Goal: Task Accomplishment & Management: Manage account settings

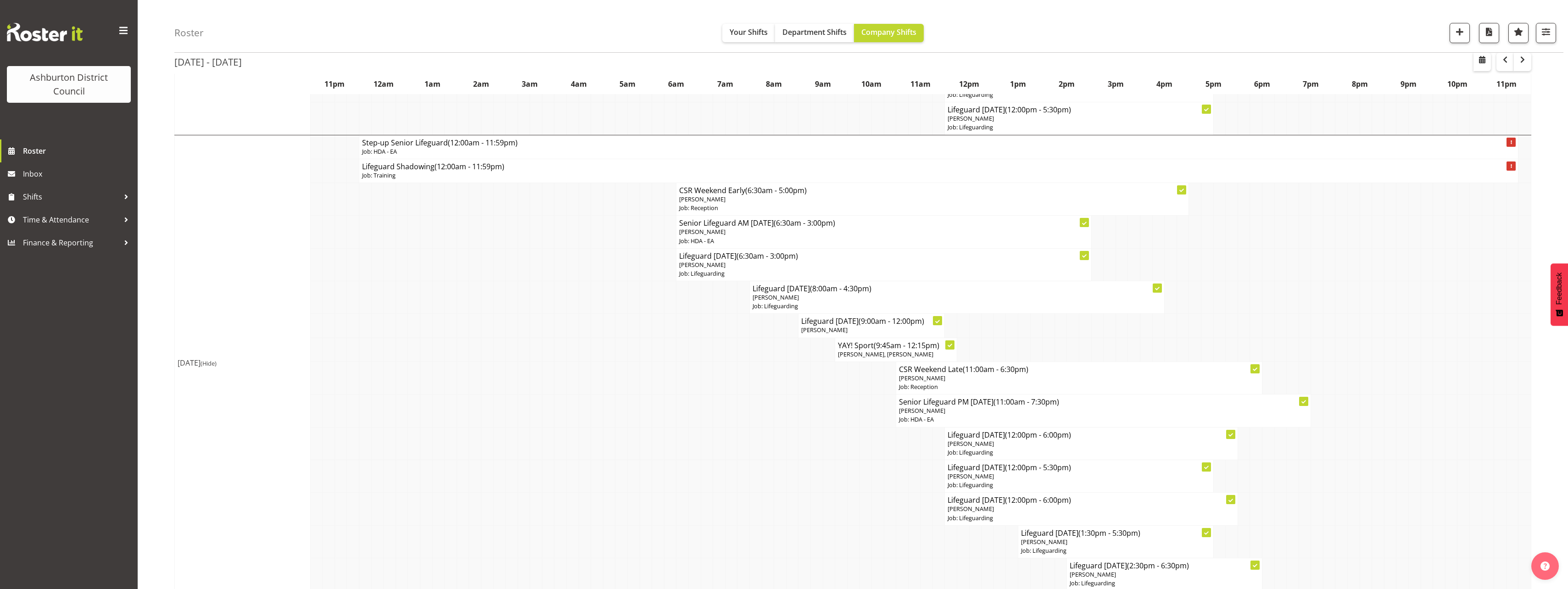
scroll to position [2753, 0]
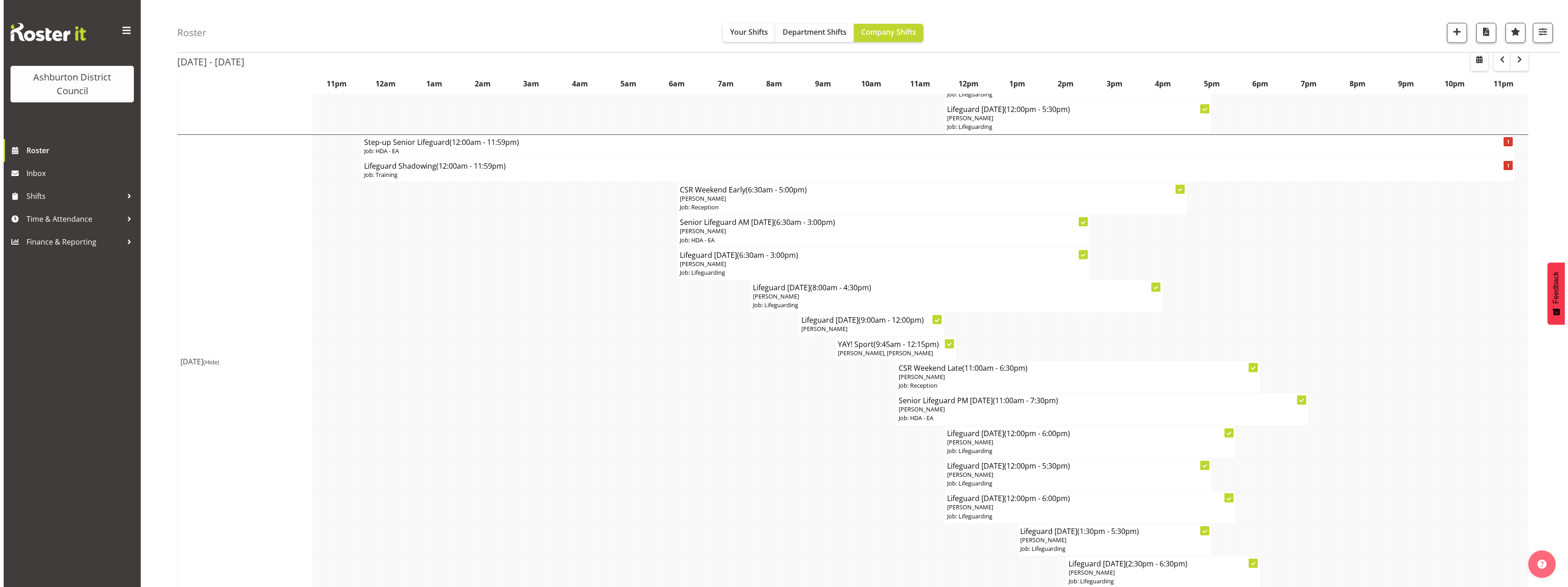
scroll to position [2515, 0]
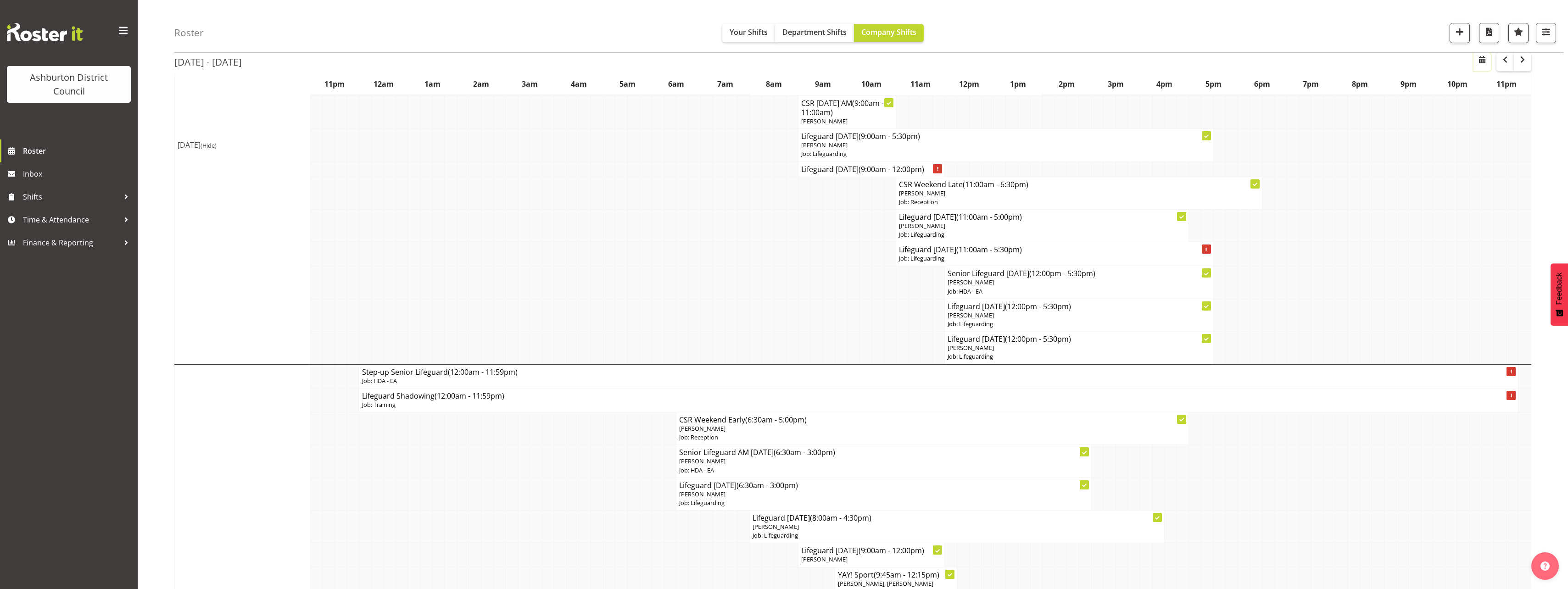
click at [1478, 65] on button "button" at bounding box center [1482, 62] width 18 height 18
select select "8"
select select "2025"
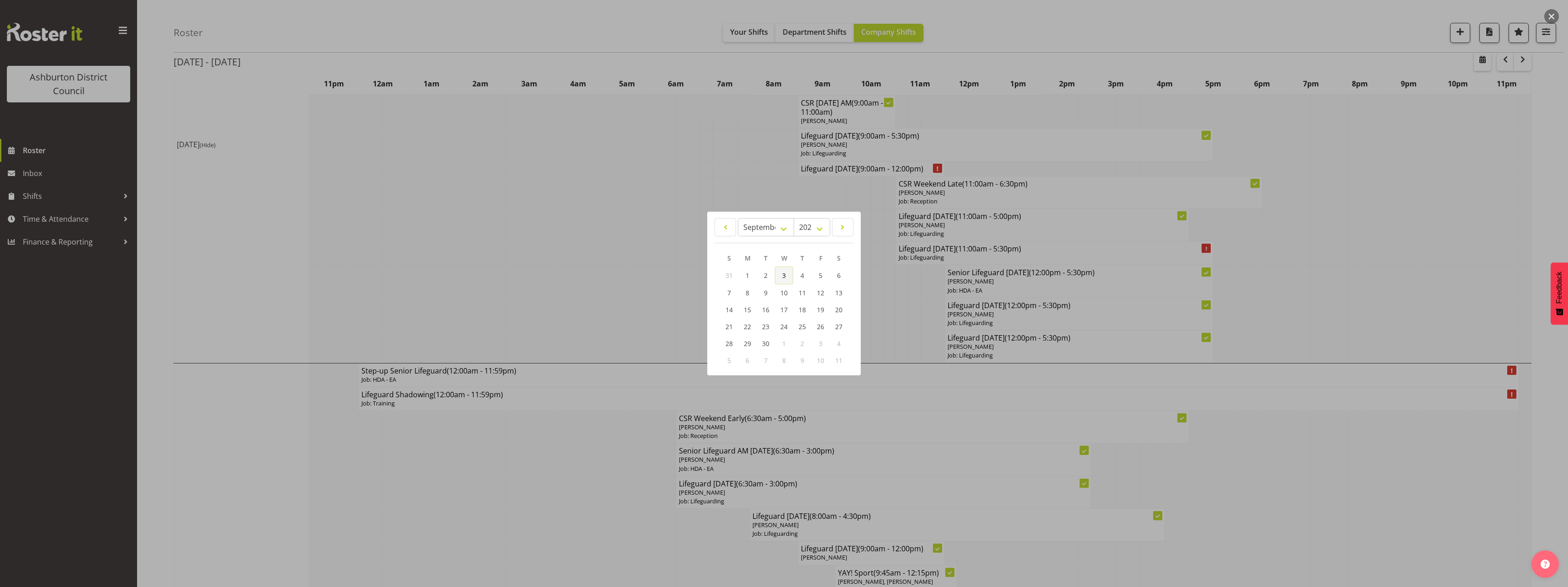
click at [782, 274] on span "3" at bounding box center [784, 275] width 3 height 8
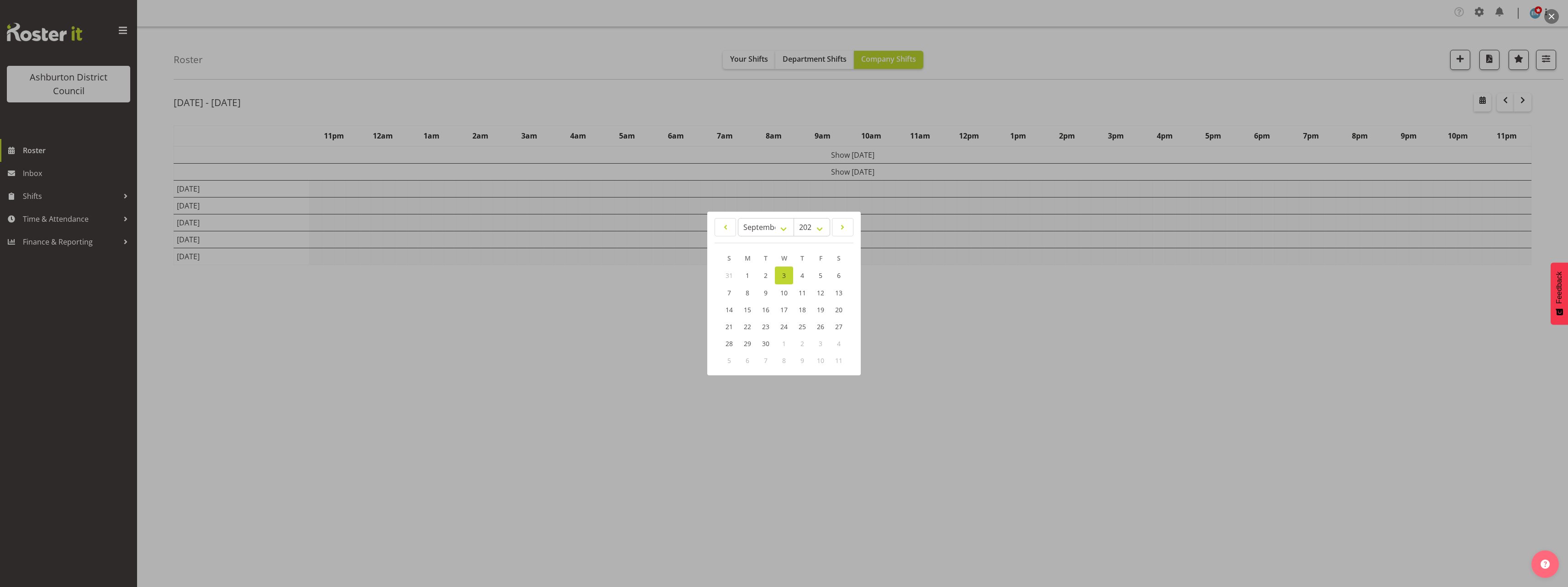
click at [152, 243] on div at bounding box center [784, 294] width 1568 height 587
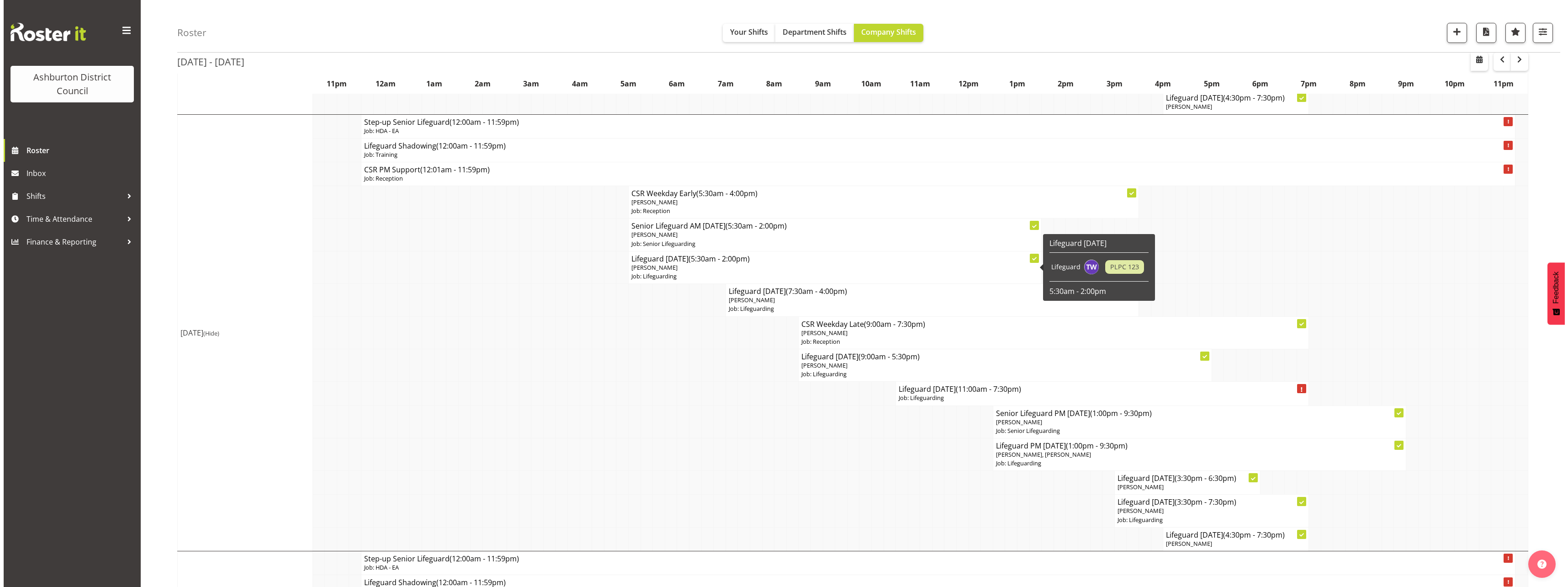
scroll to position [640, 0]
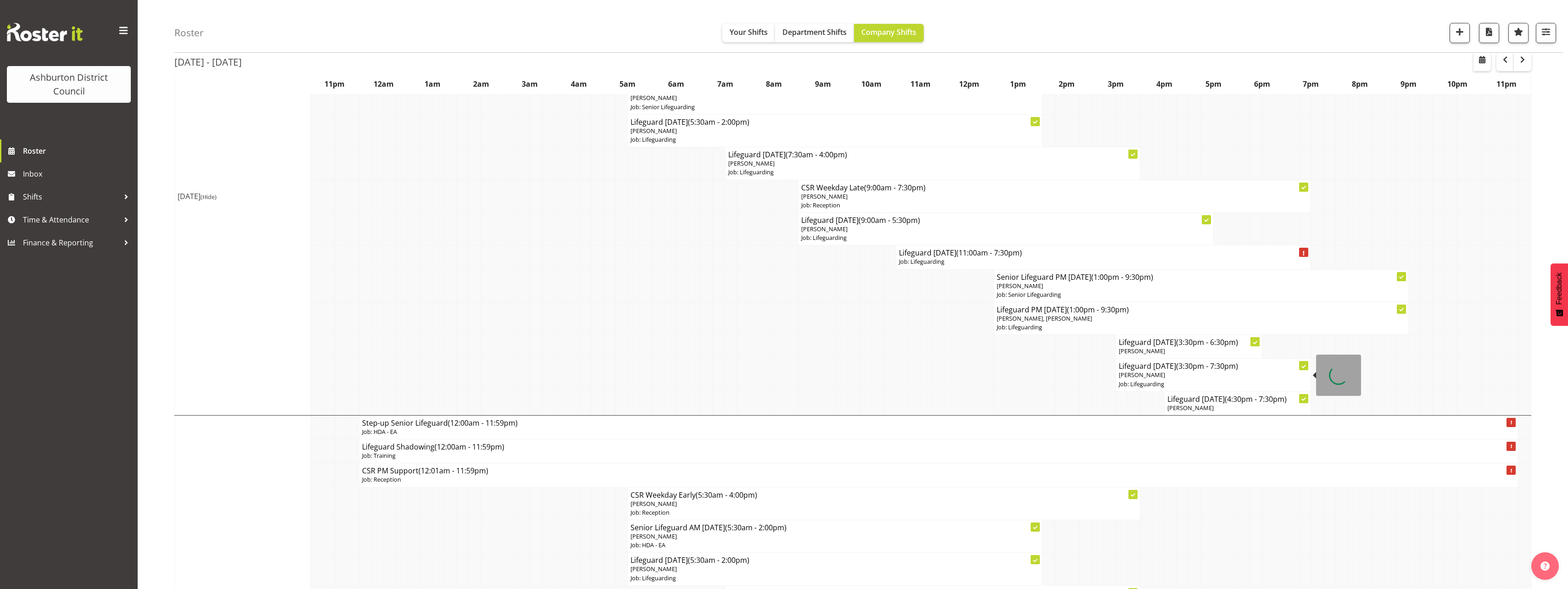
click at [1190, 381] on p "Job: Lifeguarding" at bounding box center [1213, 384] width 189 height 8
select select
select select "8"
select select "2025"
select select "15"
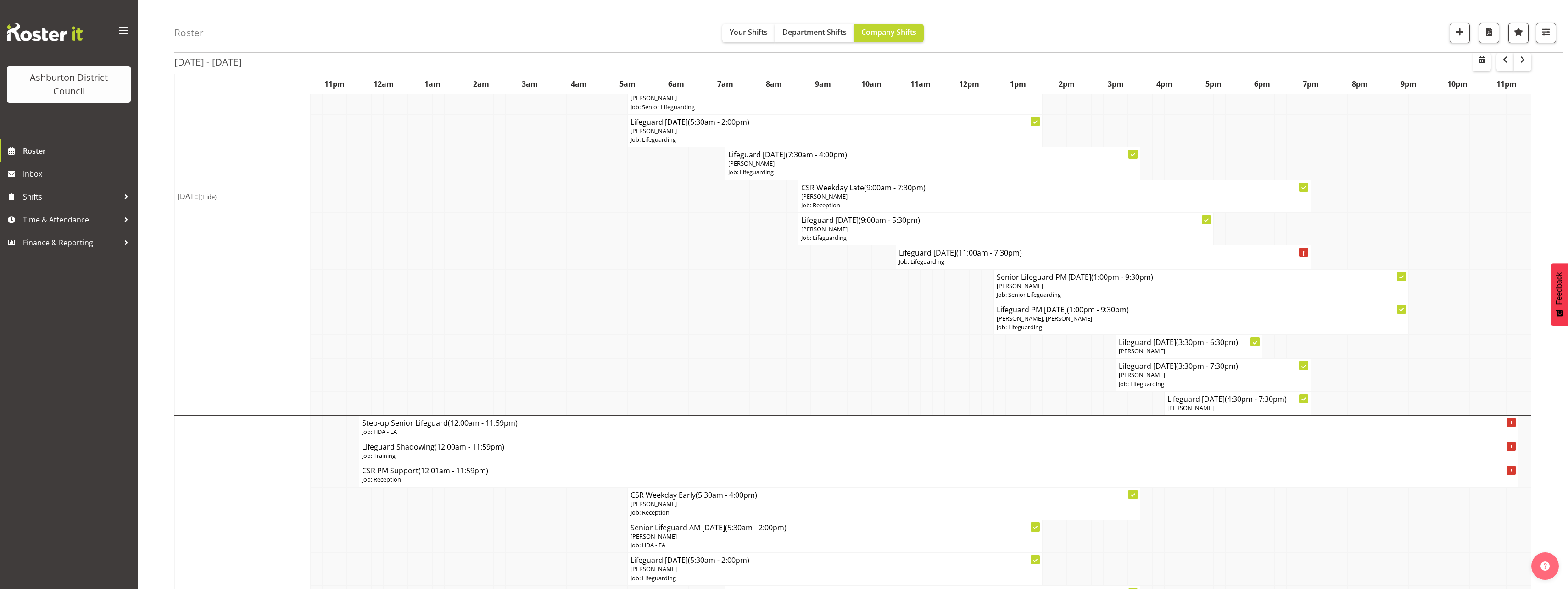
select select "30"
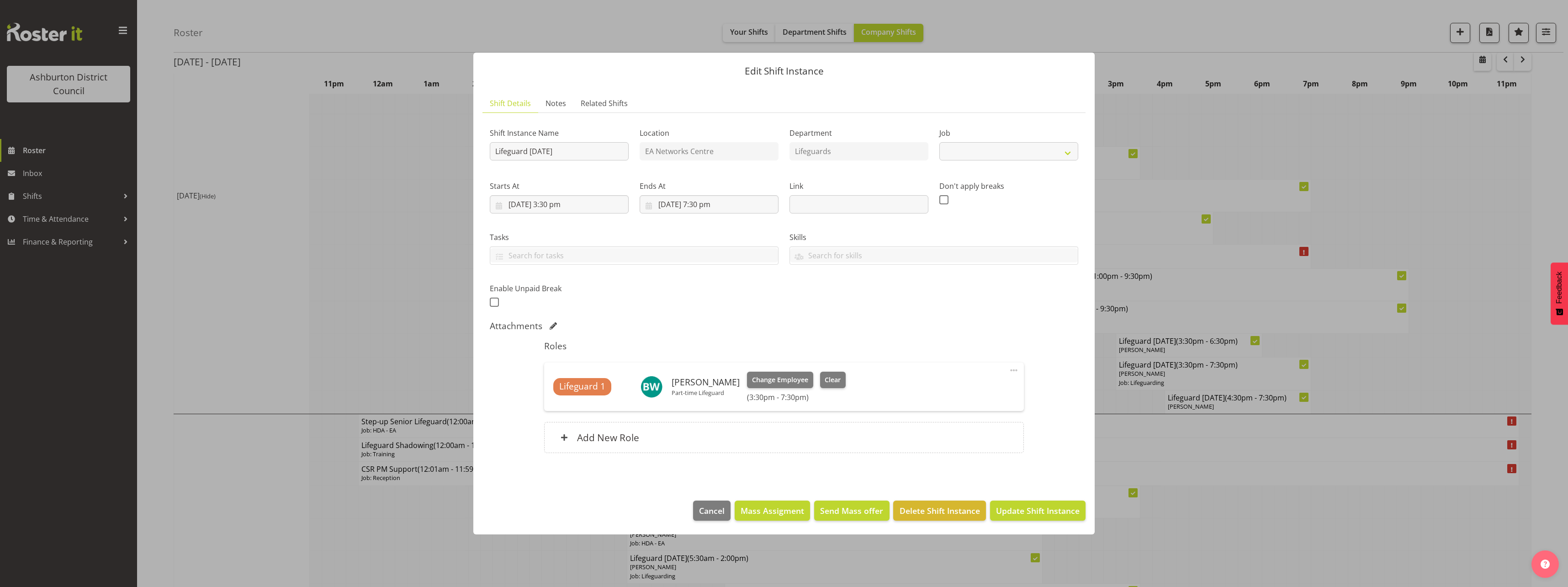
select select "38"
click at [551, 200] on input "[DATE] 3:30 pm" at bounding box center [559, 204] width 139 height 18
click at [554, 397] on select "00 01 02 03 04 05 06 07 08 09 10 11 12 13 14 15 16 17 18 19 20 21 22 23" at bounding box center [559, 399] width 21 height 18
select select "16"
click at [549, 389] on select "00 01 02 03 04 05 06 07 08 09 10 11 12 13 14 15 16 17 18 19 20 21 22 23" at bounding box center [559, 399] width 21 height 18
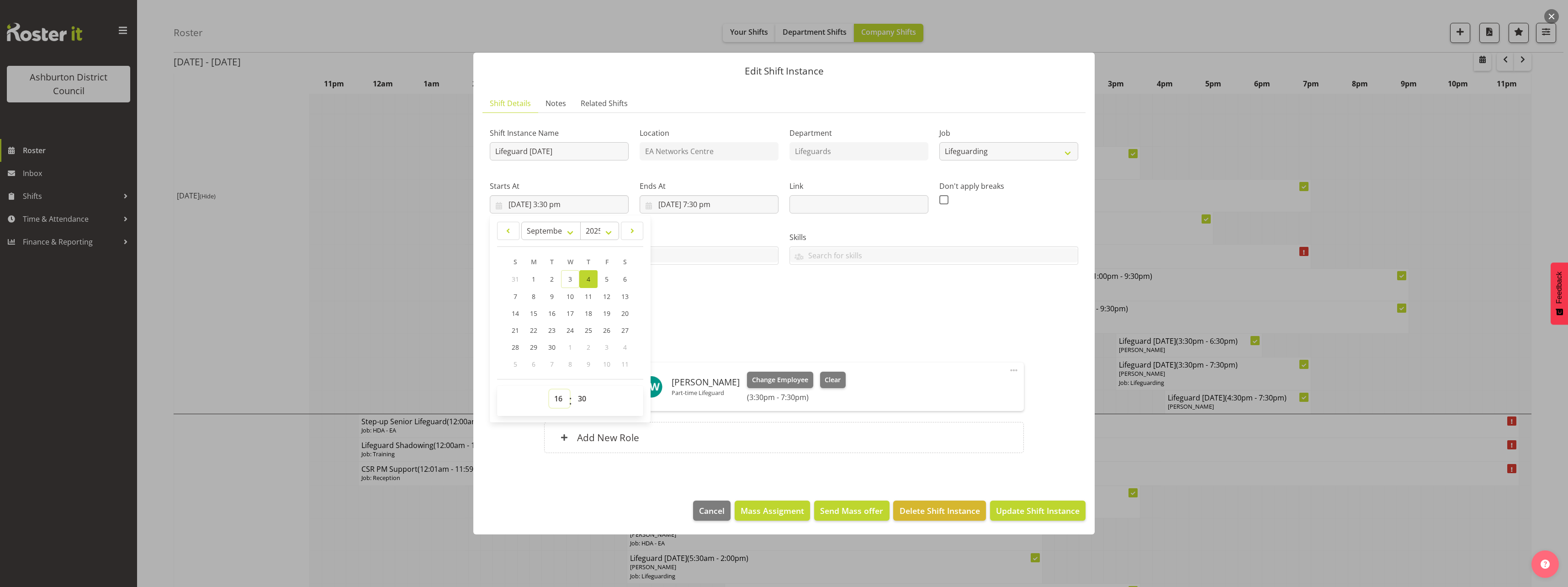
type input "[DATE] 4:30 pm"
click at [589, 404] on select "00 01 02 03 04 05 06 07 08 09 10 11 12 13 14 15 16 17 18 19 20 21 22 23 24 25 2…" at bounding box center [583, 399] width 21 height 18
select select "15"
click at [573, 389] on select "00 01 02 03 04 05 06 07 08 09 10 11 12 13 14 15 16 17 18 19 20 21 22 23 24 25 2…" at bounding box center [583, 399] width 21 height 18
type input "[DATE] 4:15 pm"
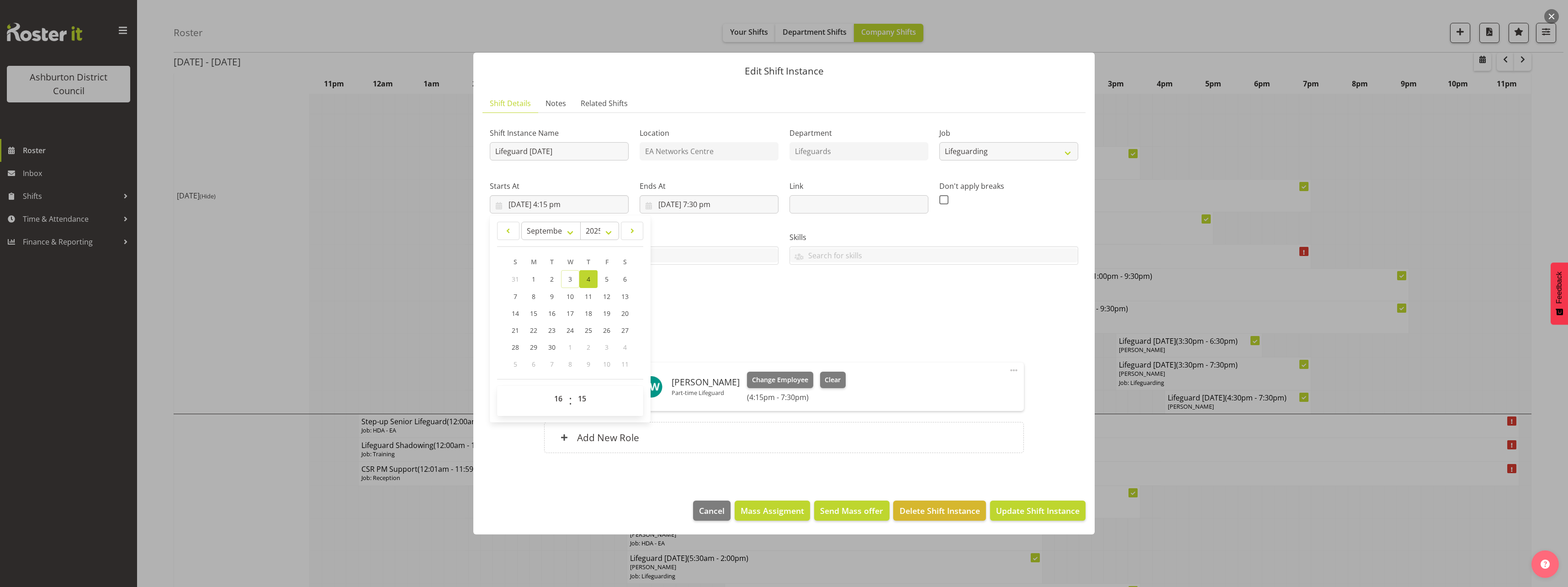
click at [974, 335] on div "Roles Lifeguard 1 [PERSON_NAME] Part-time Lifeguard Change Employee Clear (4:15…" at bounding box center [784, 399] width 490 height 129
click at [1028, 499] on footer "Cancel Mass Assigment Send Mass offer Delete Shift Instance Update Shift Instan…" at bounding box center [784, 513] width 621 height 43
click at [1029, 514] on span "Update Shift Instance" at bounding box center [1038, 510] width 83 height 12
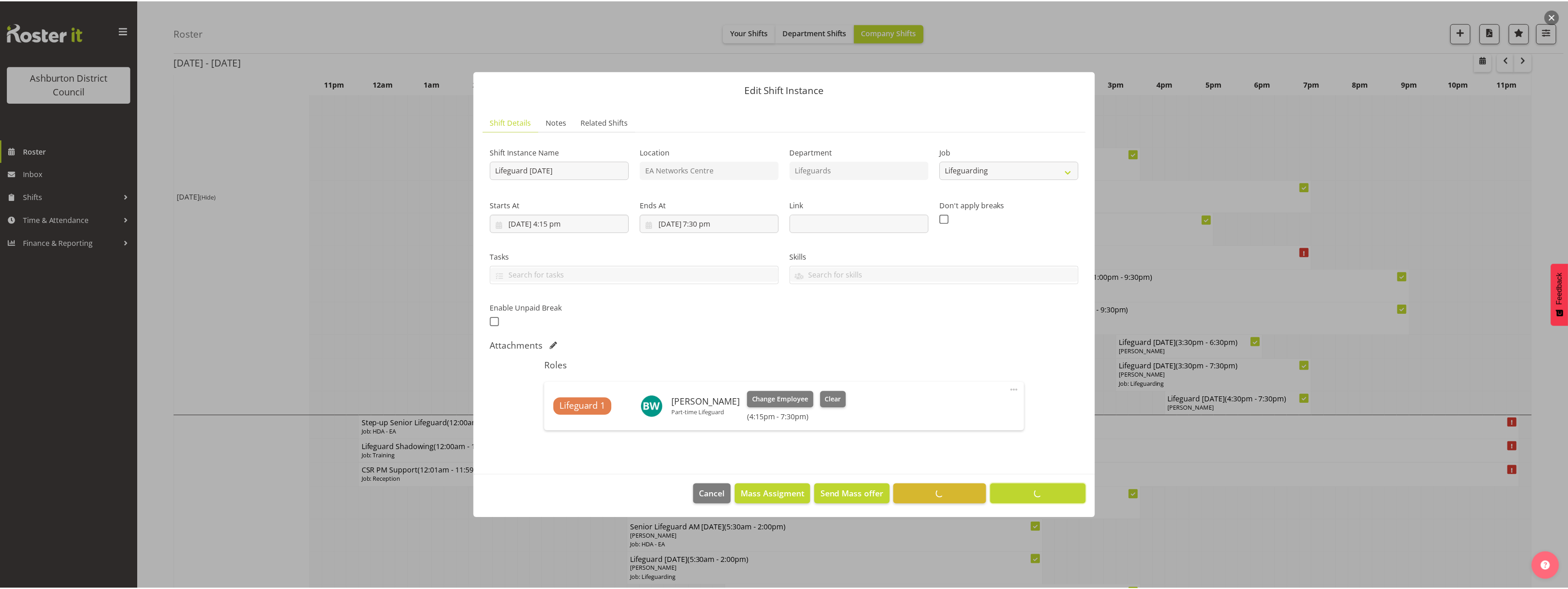
scroll to position [0, 0]
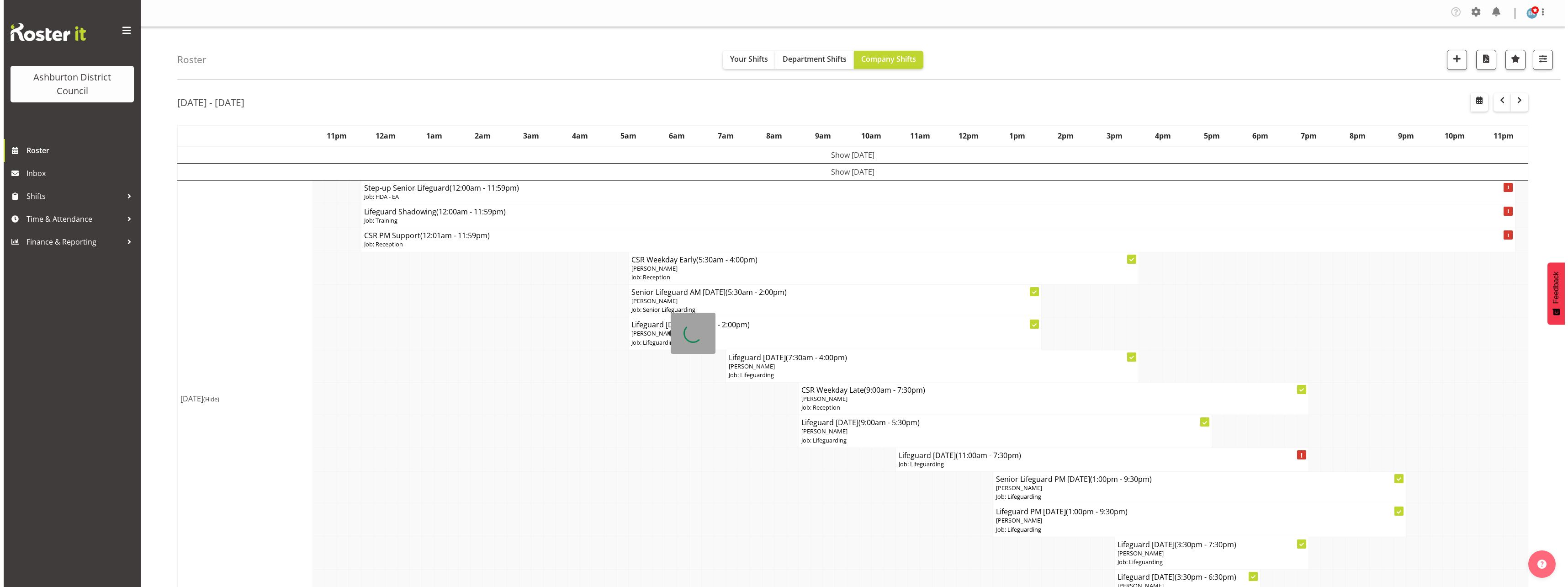
scroll to position [137, 0]
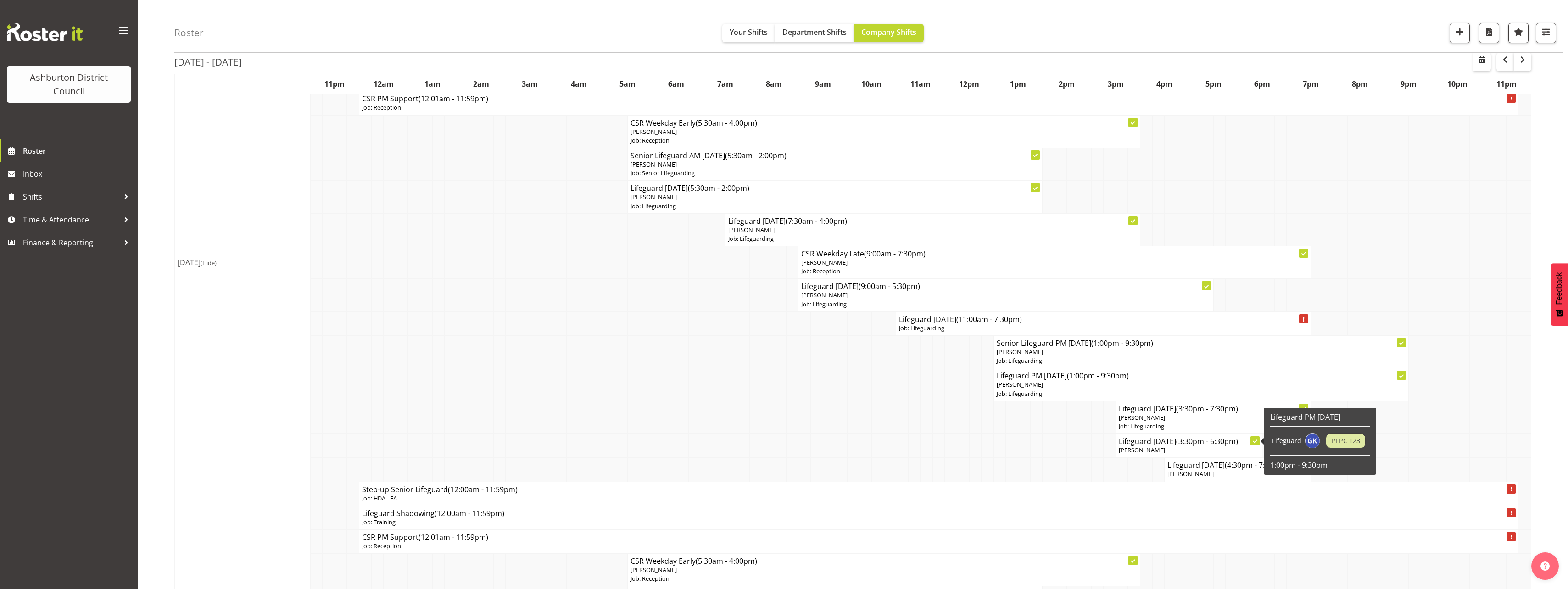
click at [1190, 445] on h4 "Lifeguard [DATE] (3:30pm - 6:30pm)" at bounding box center [1189, 441] width 141 height 9
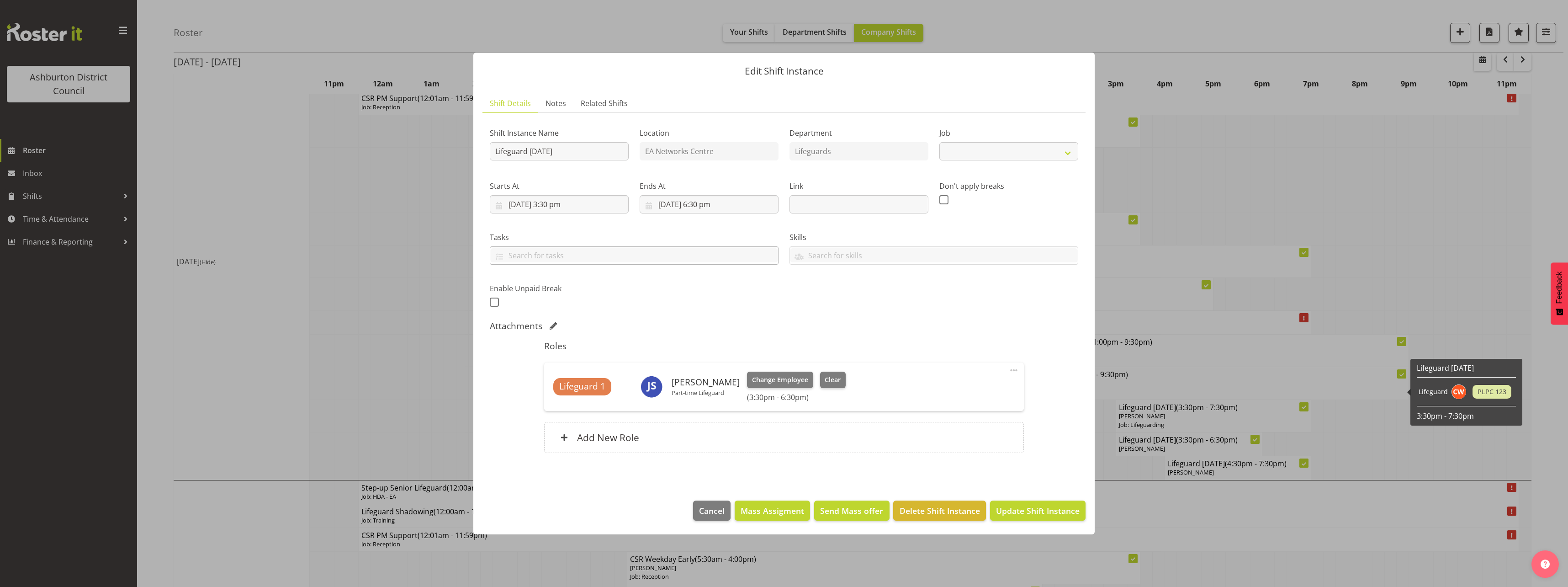
select select "38"
click at [824, 379] on span "Clear" at bounding box center [832, 379] width 16 height 10
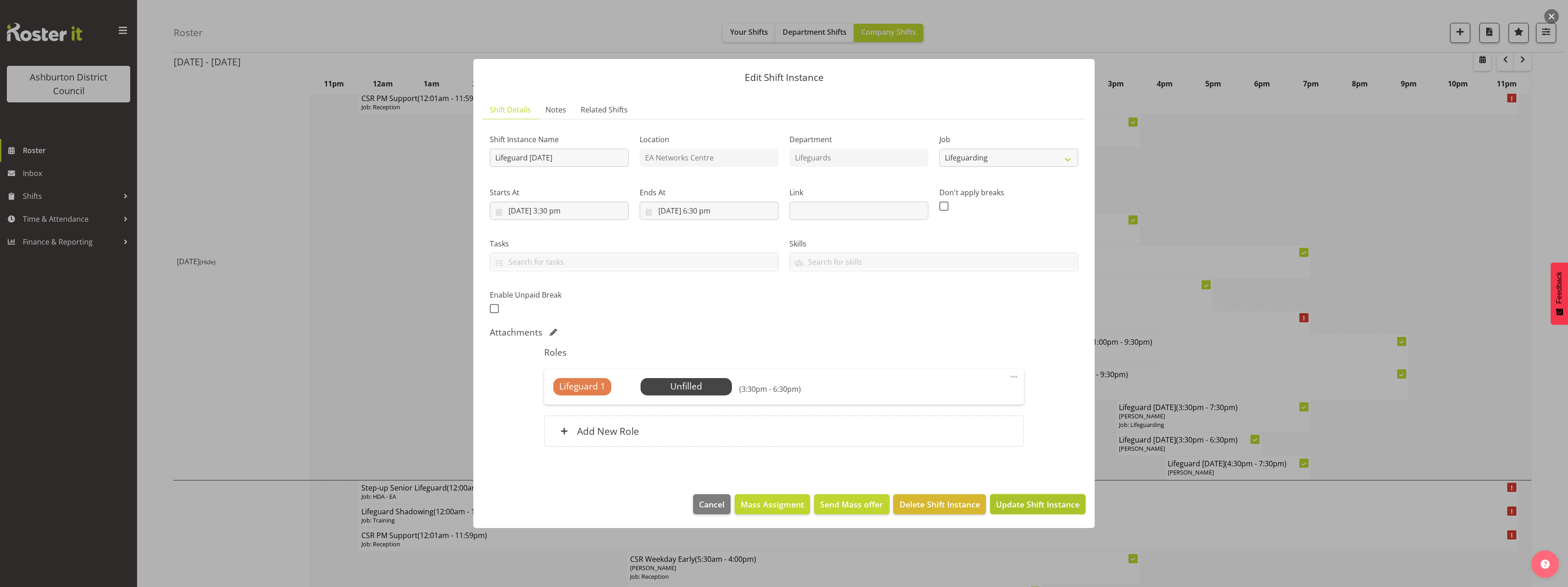
click at [1032, 507] on span "Update Shift Instance" at bounding box center [1038, 504] width 83 height 12
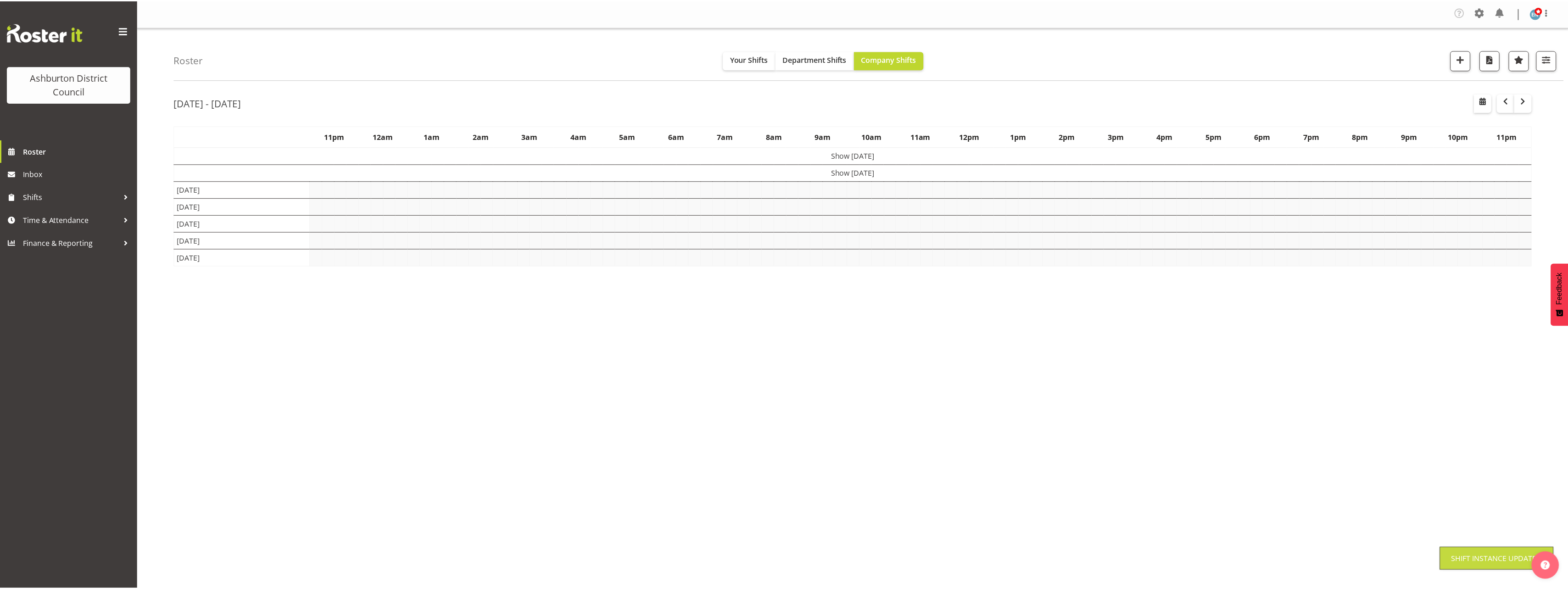
scroll to position [0, 0]
click at [156, 269] on div "Roster Your Shifts Department Shifts Company Shifts 1 Locations [GEOGRAPHIC_DAT…" at bounding box center [852, 240] width 1431 height 427
